Goal: Task Accomplishment & Management: Manage account settings

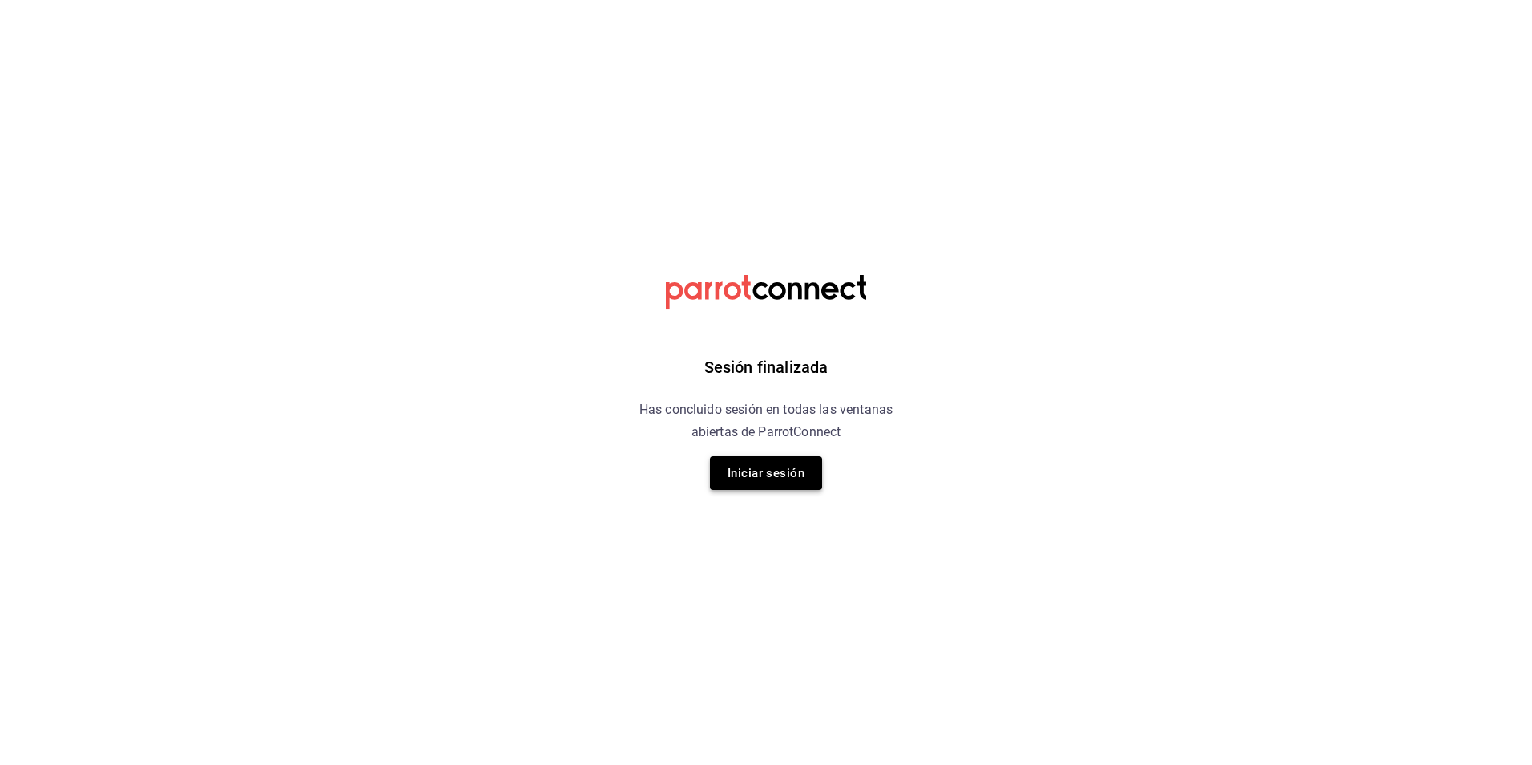
drag, startPoint x: 1380, startPoint y: 79, endPoint x: 767, endPoint y: 481, distance: 733.3
click at [767, 481] on button "Iniciar sesión" at bounding box center [766, 473] width 112 height 34
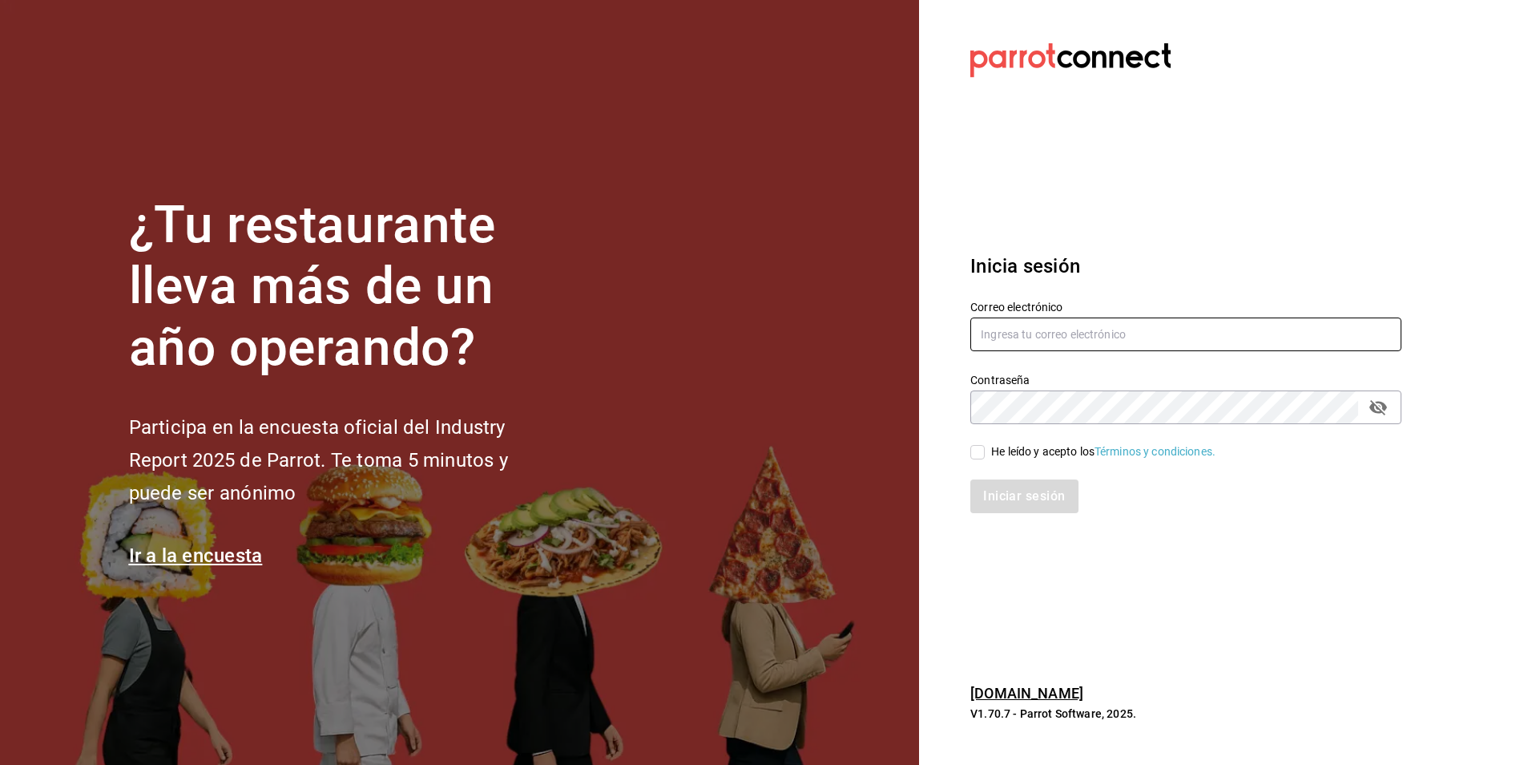
type input "[EMAIL_ADDRESS][DOMAIN_NAME]"
click at [1057, 324] on input "[EMAIL_ADDRESS][DOMAIN_NAME]" at bounding box center [1186, 334] width 431 height 34
click at [975, 445] on input "He leído y acepto los Términos y condiciones." at bounding box center [978, 452] width 14 height 14
checkbox input "true"
click at [1012, 493] on button "Iniciar sesión" at bounding box center [1025, 496] width 109 height 34
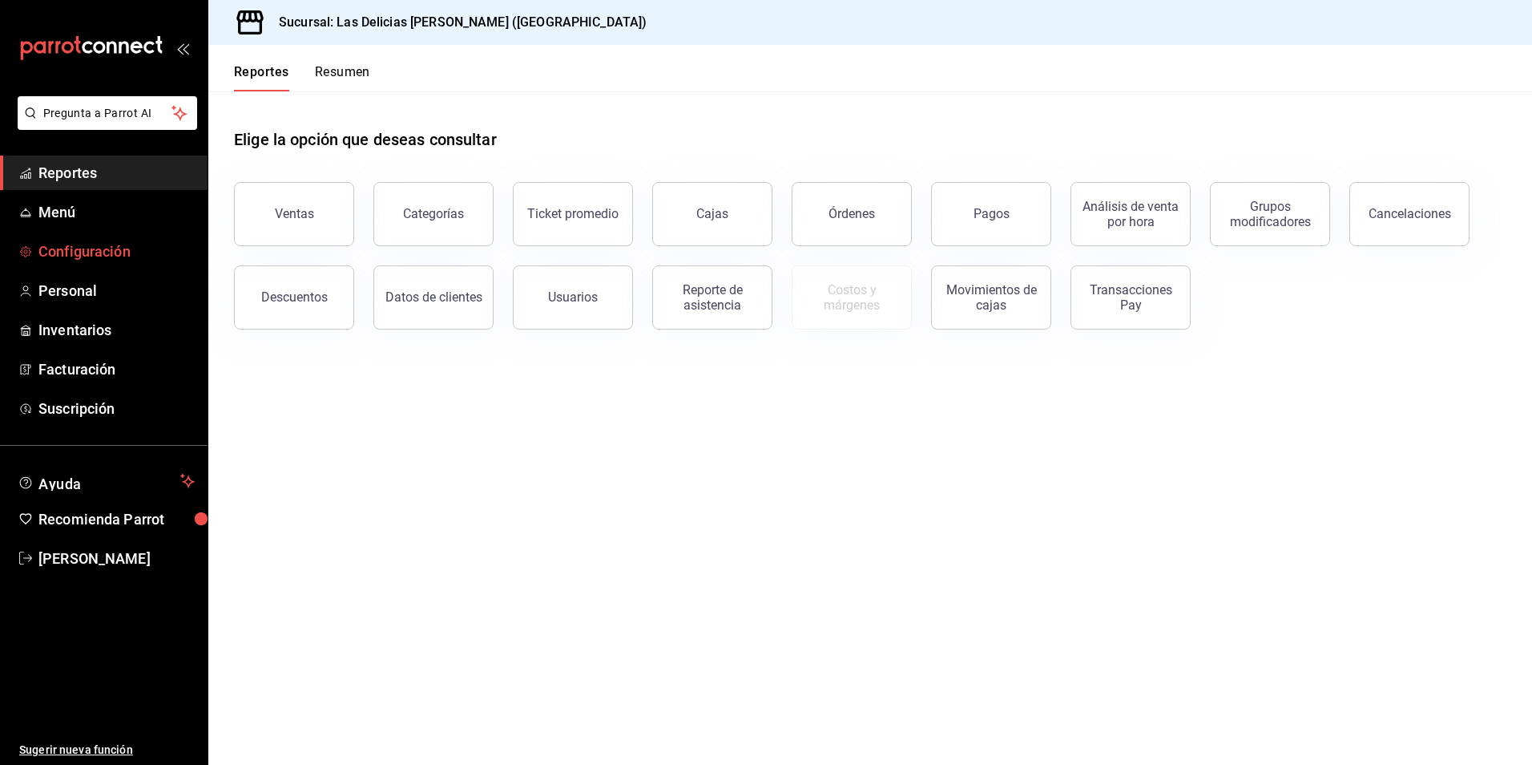
click at [87, 259] on span "Configuración" at bounding box center [116, 251] width 156 height 22
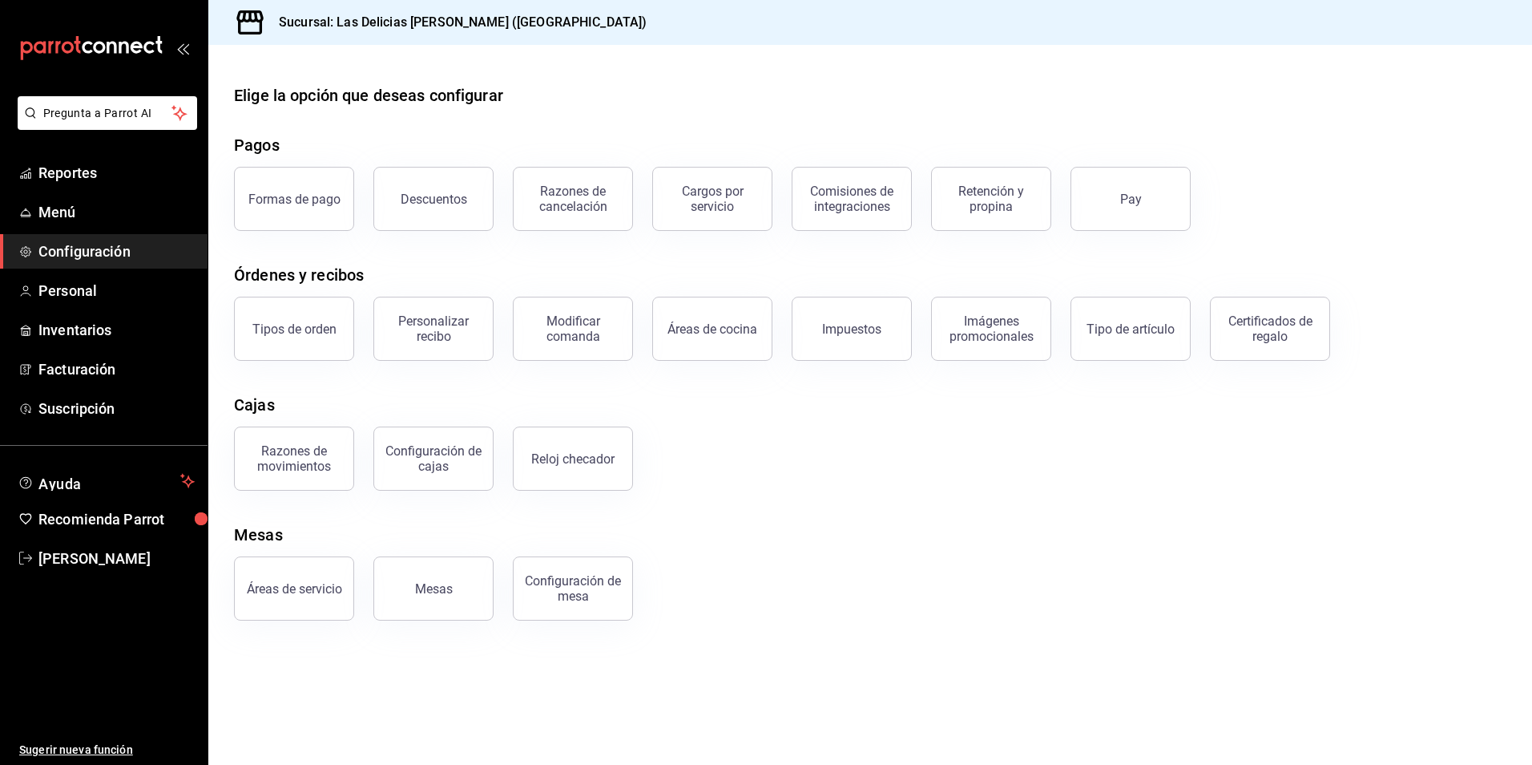
click at [422, 341] on div "Personalizar recibo" at bounding box center [433, 328] width 99 height 30
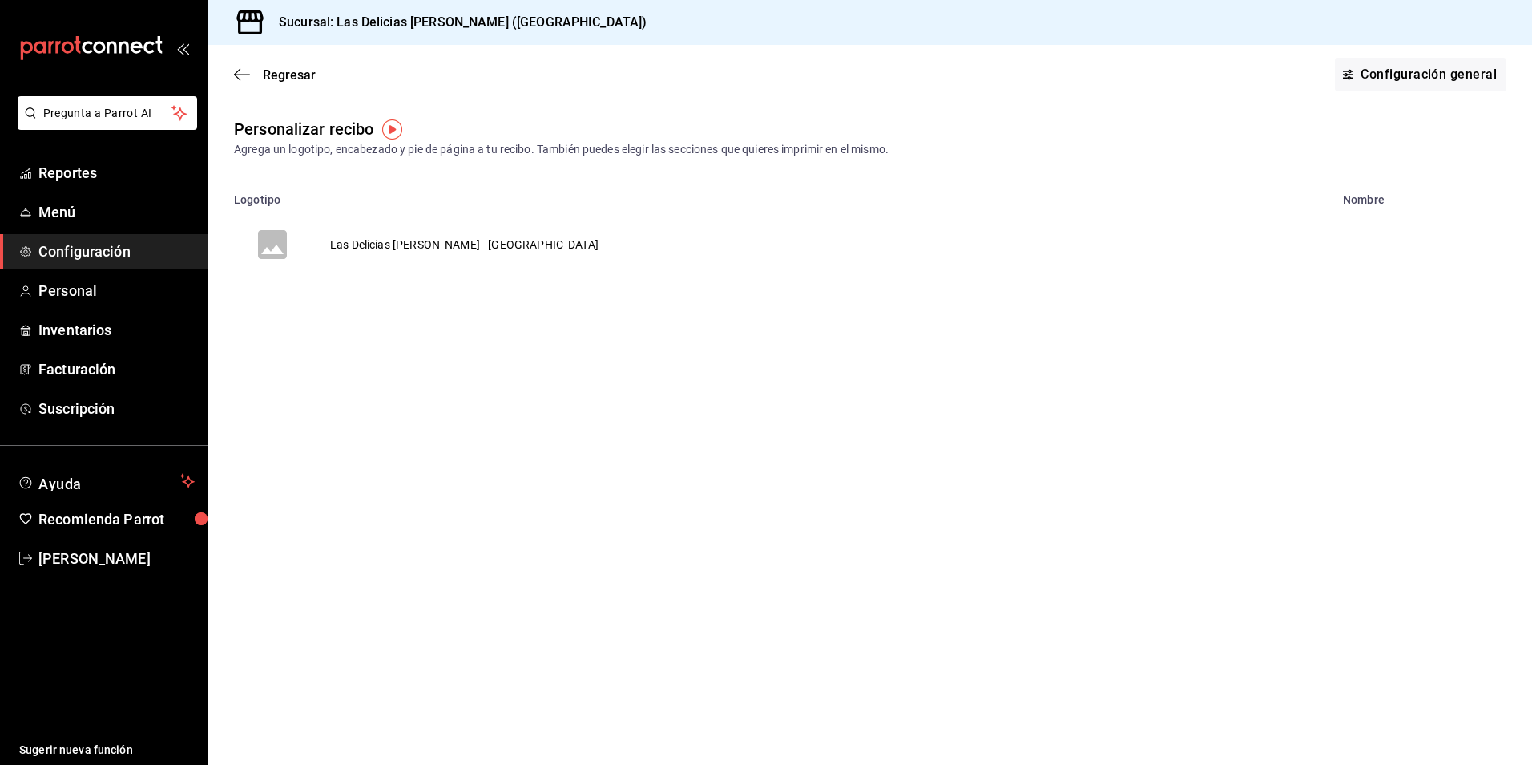
click at [604, 210] on tr "Las Delicias [PERSON_NAME] - [GEOGRAPHIC_DATA]" at bounding box center [870, 244] width 1324 height 77
click at [458, 231] on td "Las Delicias Asadero Sonorense - BC" at bounding box center [464, 244] width 307 height 77
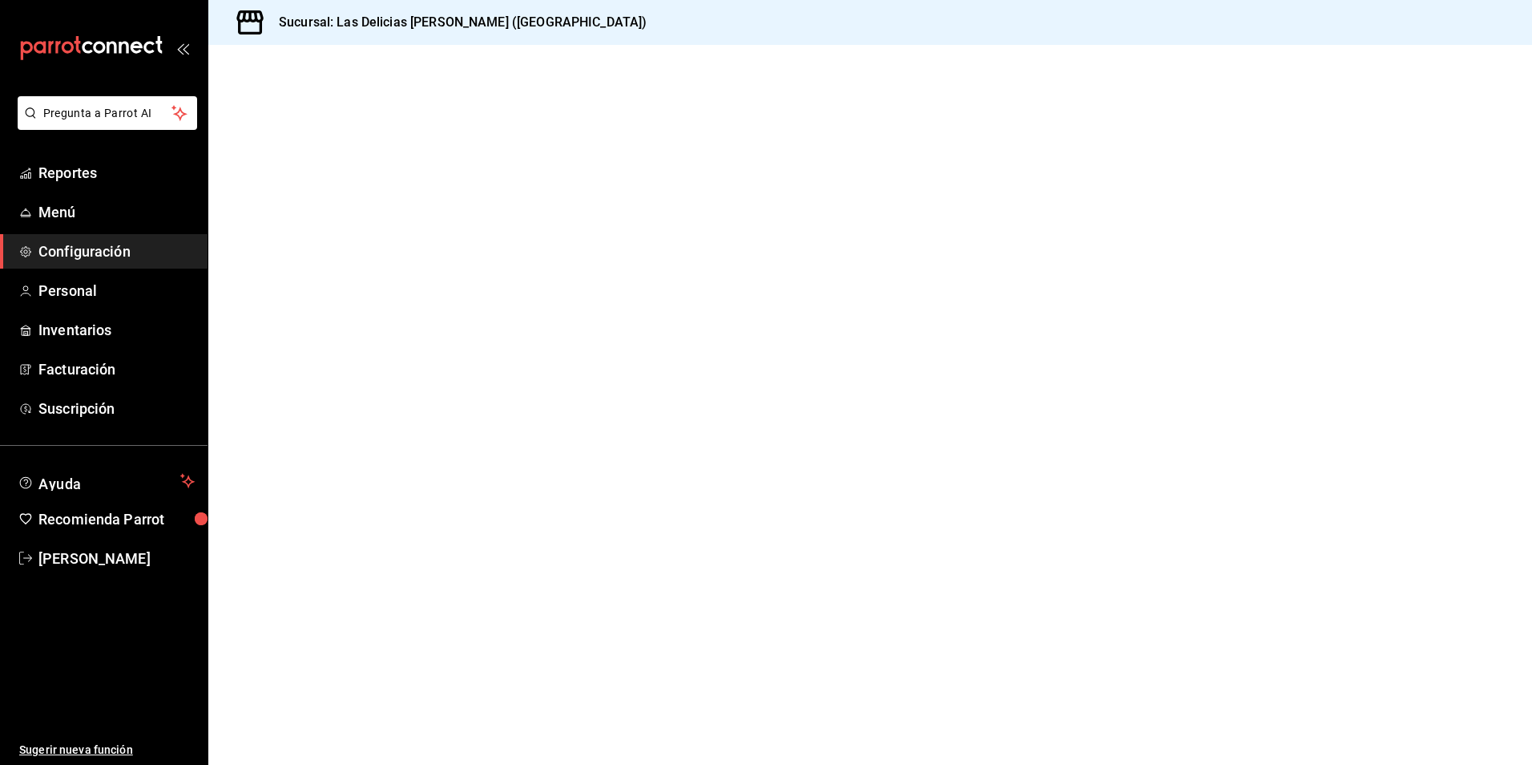
click at [504, 19] on h3 "Sucursal: Las Delicias Asadero Sonorense (BC)" at bounding box center [456, 22] width 381 height 19
click at [1285, 119] on div at bounding box center [870, 405] width 1324 height 720
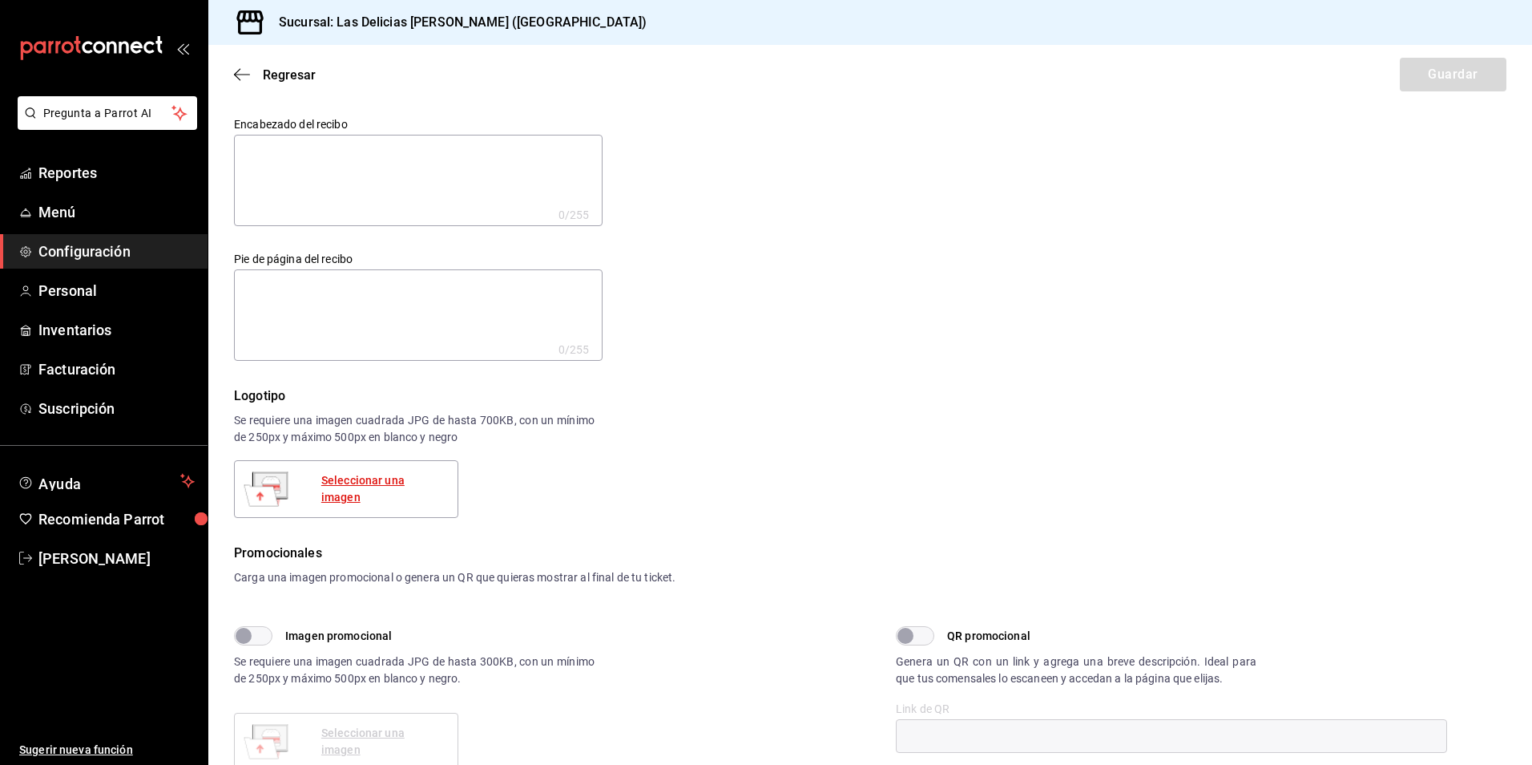
click at [415, 483] on div "Seleccionar una imagen" at bounding box center [382, 489] width 123 height 34
click at [306, 502] on div "Seleccionar una imagen" at bounding box center [346, 489] width 224 height 58
click at [348, 488] on div "Seleccionar una imagen" at bounding box center [382, 489] width 123 height 34
click at [390, 489] on div "Seleccionar una imagen" at bounding box center [382, 489] width 123 height 34
click at [329, 488] on div "Seleccionar una imagen" at bounding box center [382, 489] width 123 height 34
